Goal: Find contact information: Find contact information

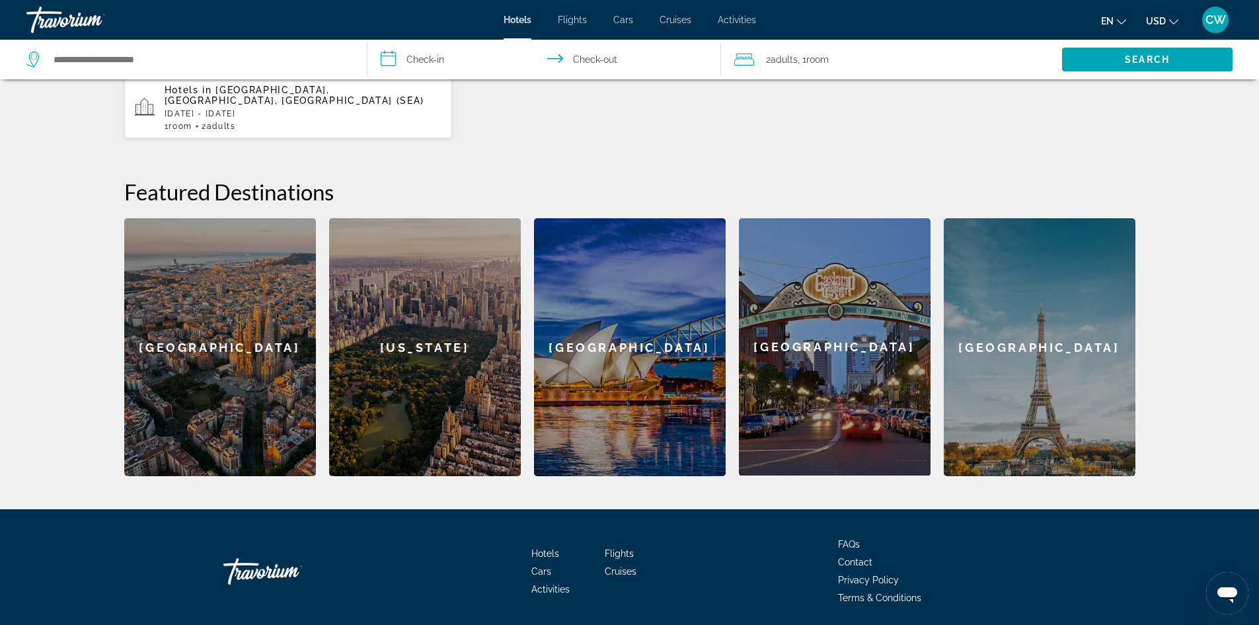
scroll to position [425, 0]
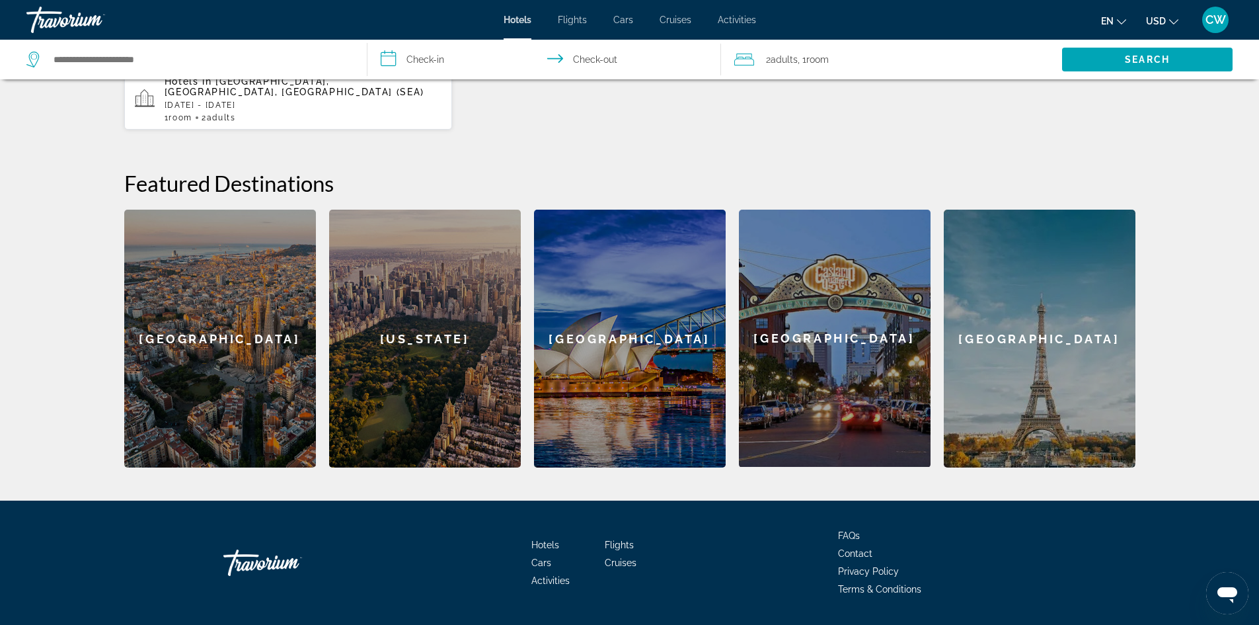
click at [862, 548] on span "Contact" at bounding box center [855, 553] width 34 height 11
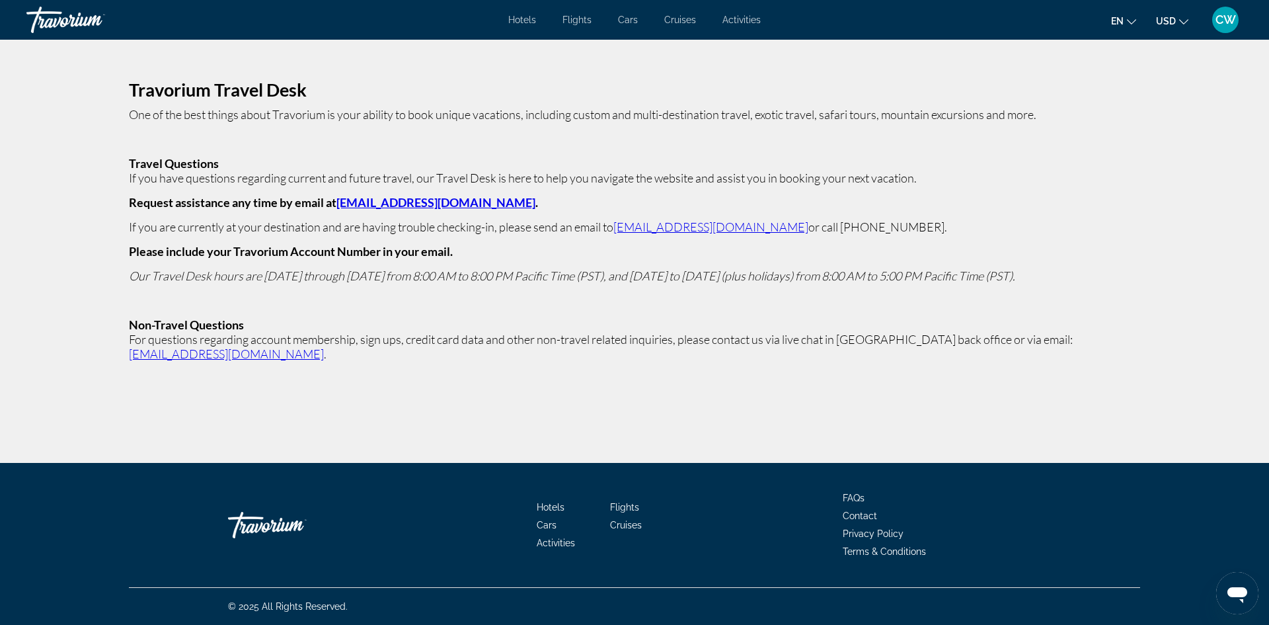
click at [854, 514] on span "Contact" at bounding box center [860, 515] width 34 height 11
click at [423, 202] on link "[EMAIL_ADDRESS][DOMAIN_NAME]" at bounding box center [435, 202] width 199 height 15
click at [385, 202] on link "[EMAIL_ADDRESS][DOMAIN_NAME]" at bounding box center [435, 202] width 199 height 15
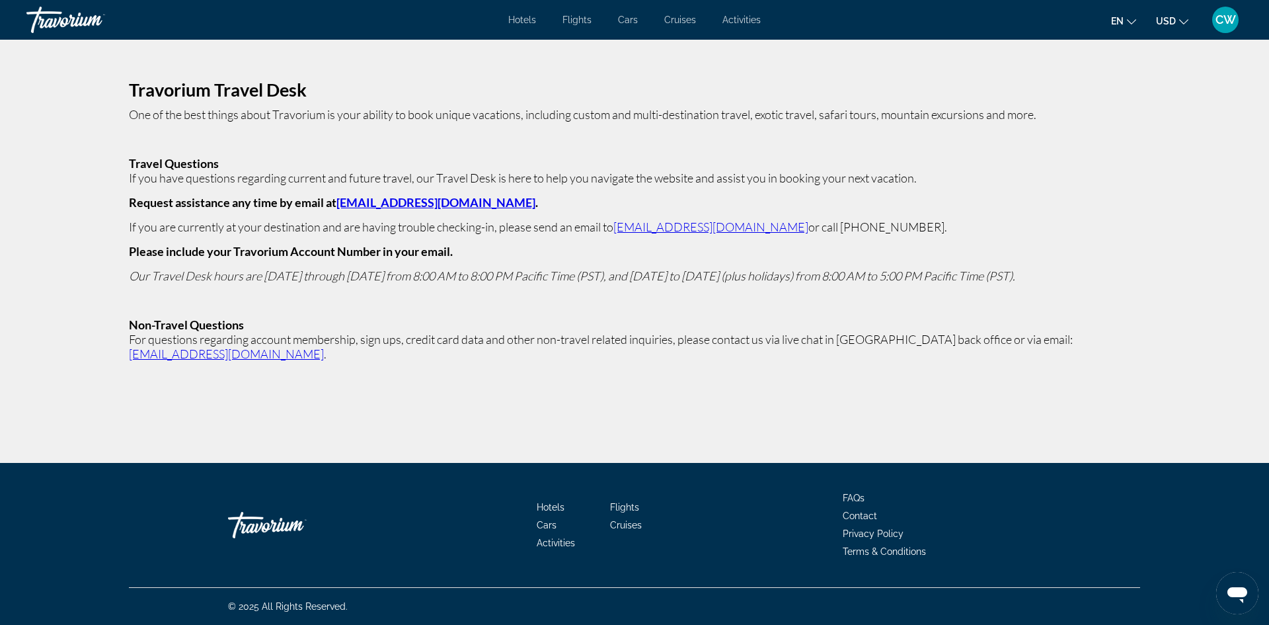
click at [385, 202] on link "[EMAIL_ADDRESS][DOMAIN_NAME]" at bounding box center [435, 202] width 199 height 15
click at [418, 200] on link "[EMAIL_ADDRESS][DOMAIN_NAME]" at bounding box center [435, 202] width 199 height 15
click at [342, 201] on link "[EMAIL_ADDRESS][DOMAIN_NAME]" at bounding box center [435, 202] width 199 height 15
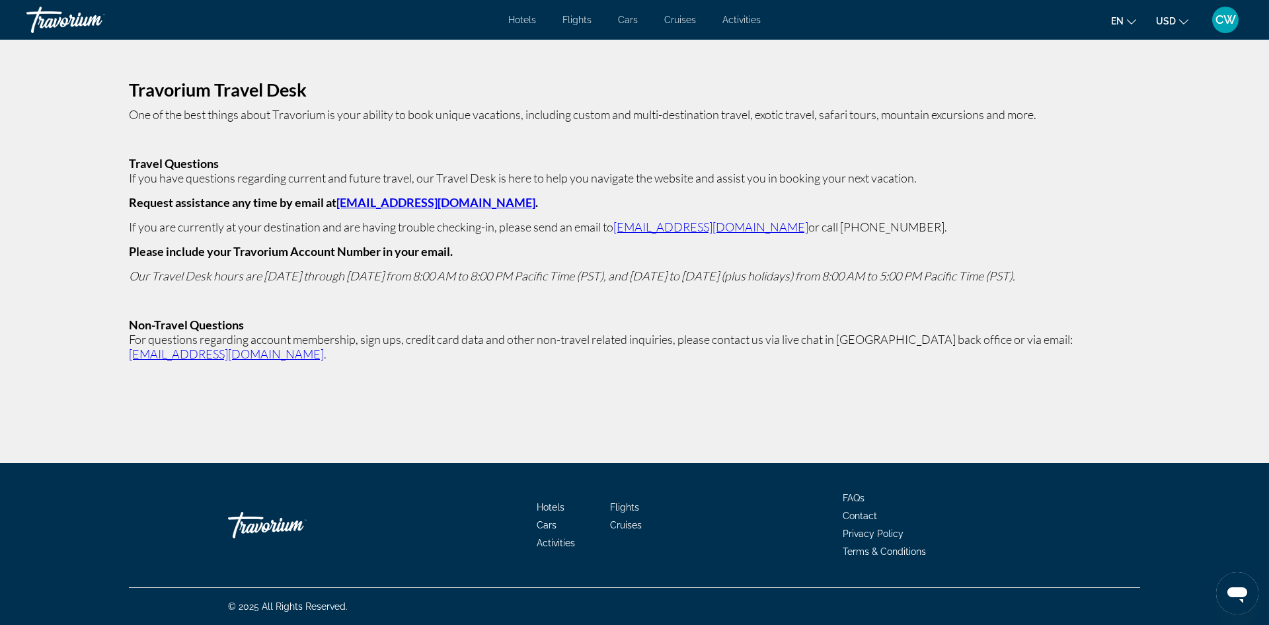
click at [389, 200] on link "[EMAIL_ADDRESS][DOMAIN_NAME]" at bounding box center [435, 202] width 199 height 15
click at [324, 346] on link "[EMAIL_ADDRESS][DOMAIN_NAME]" at bounding box center [226, 353] width 195 height 15
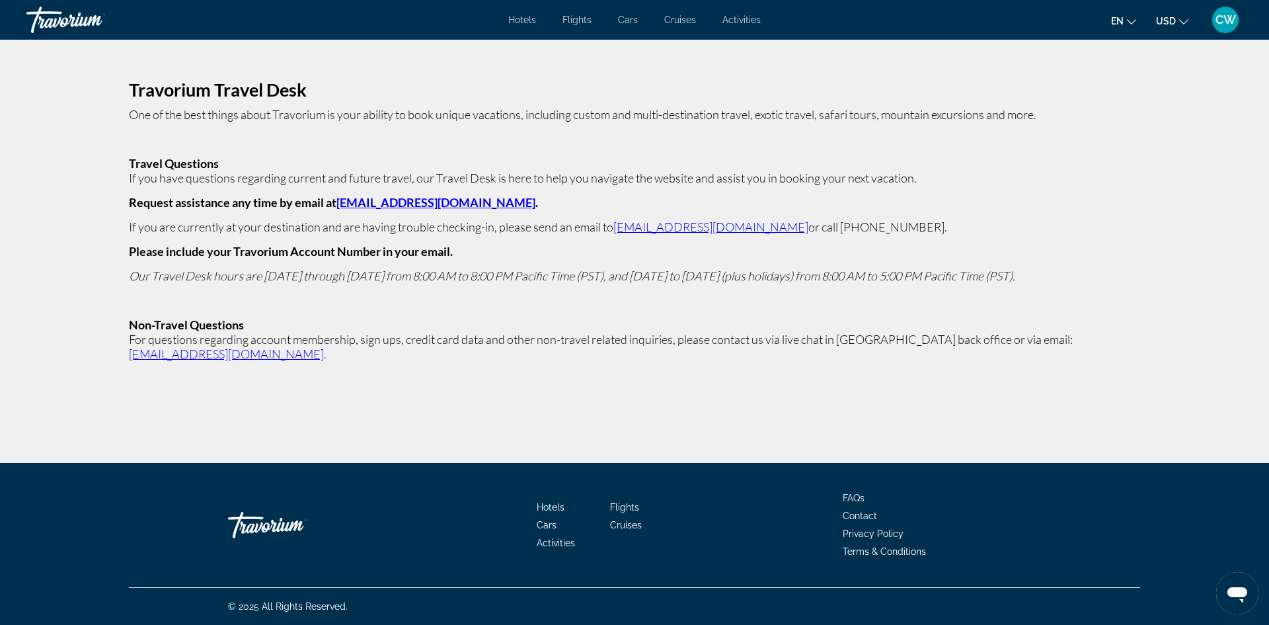
click at [324, 346] on link "[EMAIL_ADDRESS][DOMAIN_NAME]" at bounding box center [226, 353] width 195 height 15
